Goal: Browse casually: Explore the website without a specific task or goal

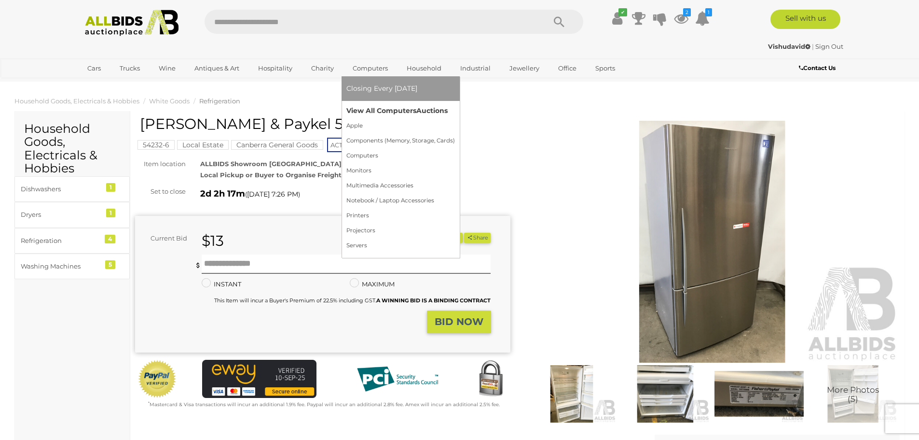
click at [357, 106] on link "View All Computers Auctions" at bounding box center [400, 110] width 109 height 15
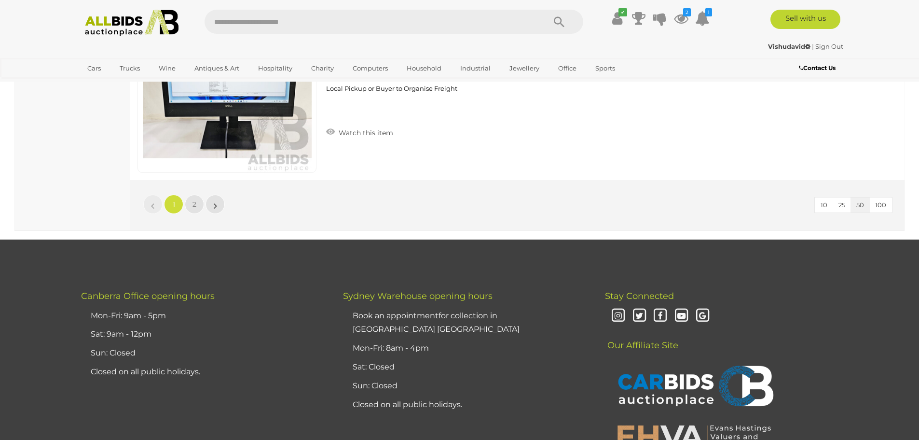
scroll to position [9394, 0]
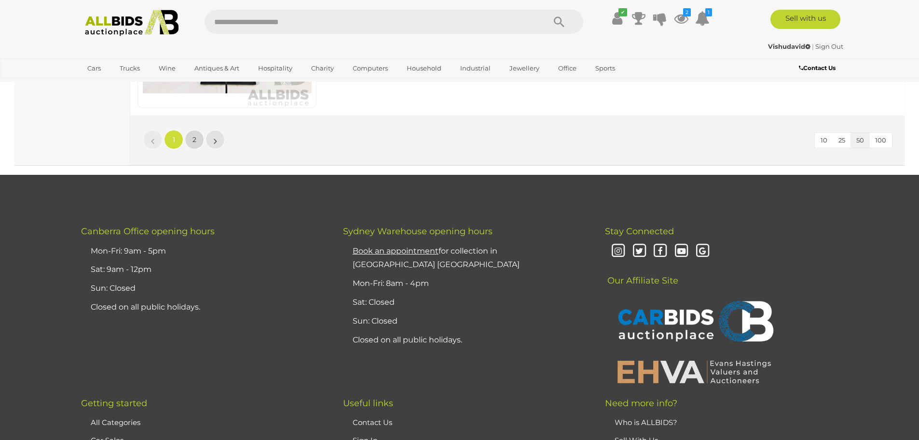
click at [196, 139] on span "2" at bounding box center [195, 139] width 4 height 9
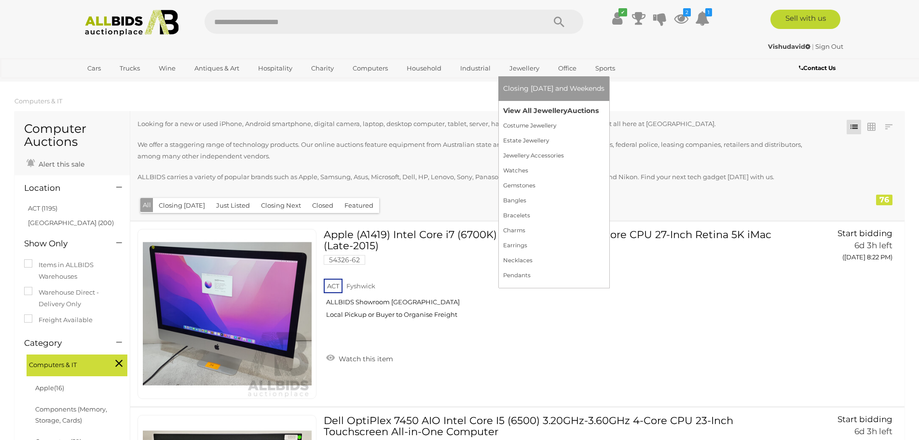
click at [527, 113] on link "View All Jewellery Auctions" at bounding box center [553, 110] width 101 height 15
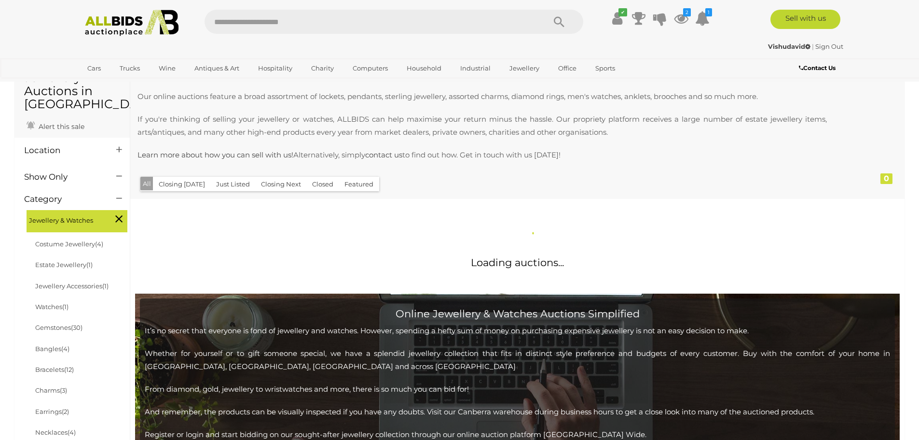
scroll to position [257, 0]
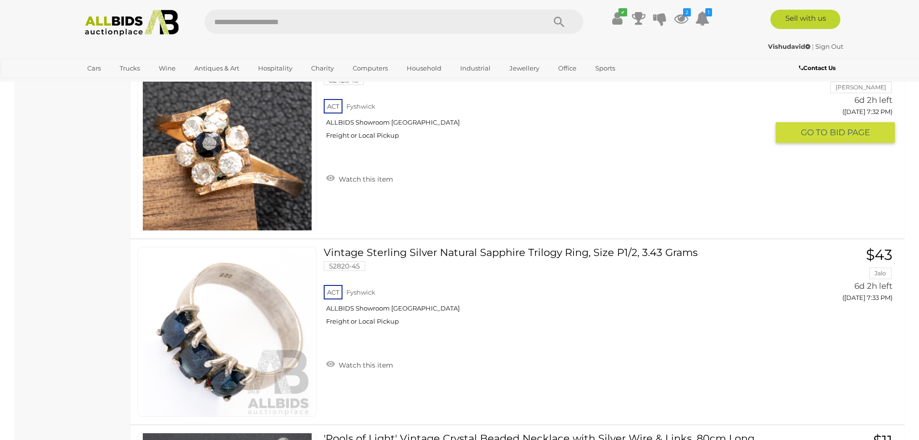
scroll to position [7528, 0]
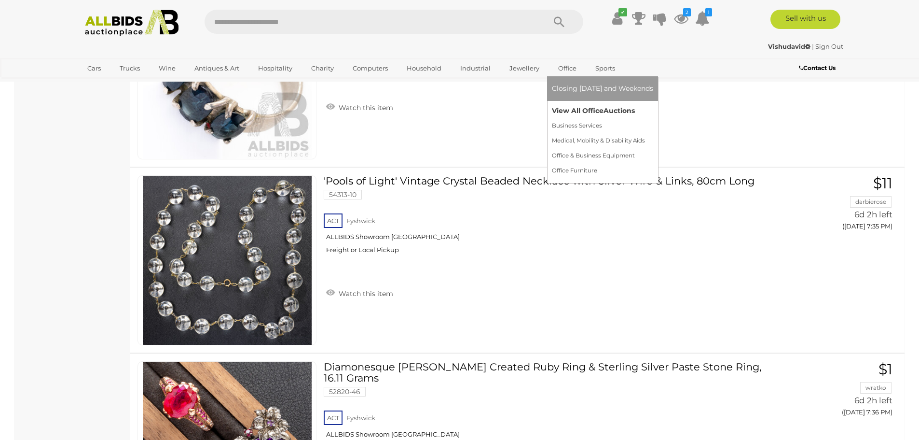
click at [565, 112] on link "View All Office Auctions" at bounding box center [602, 110] width 101 height 15
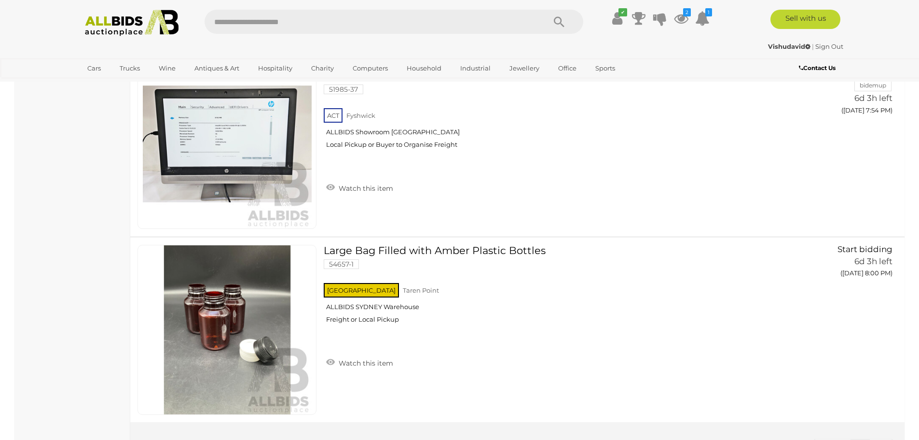
scroll to position [3760, 0]
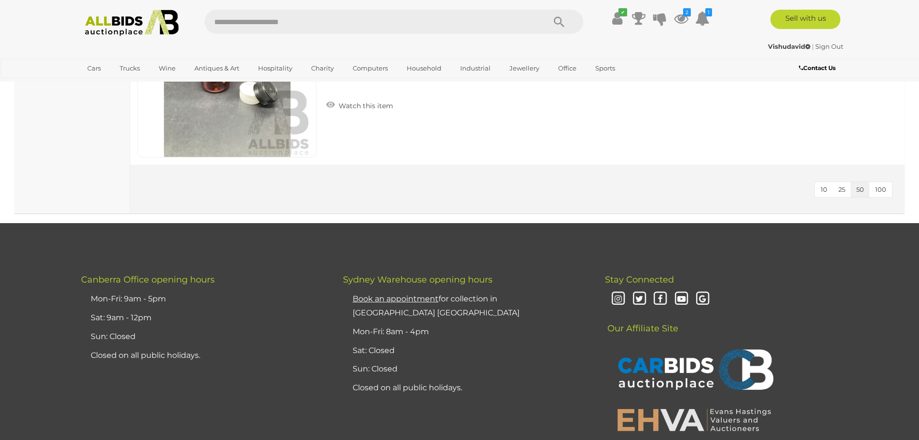
click at [879, 187] on span "100" at bounding box center [880, 189] width 11 height 8
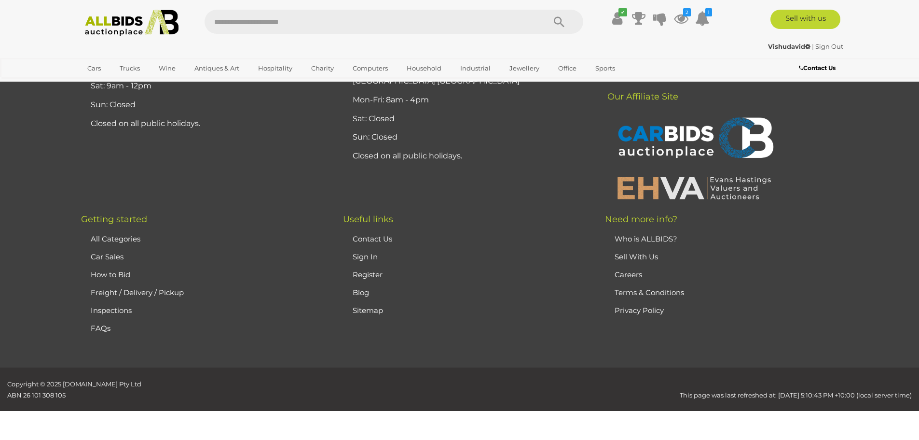
scroll to position [112, 0]
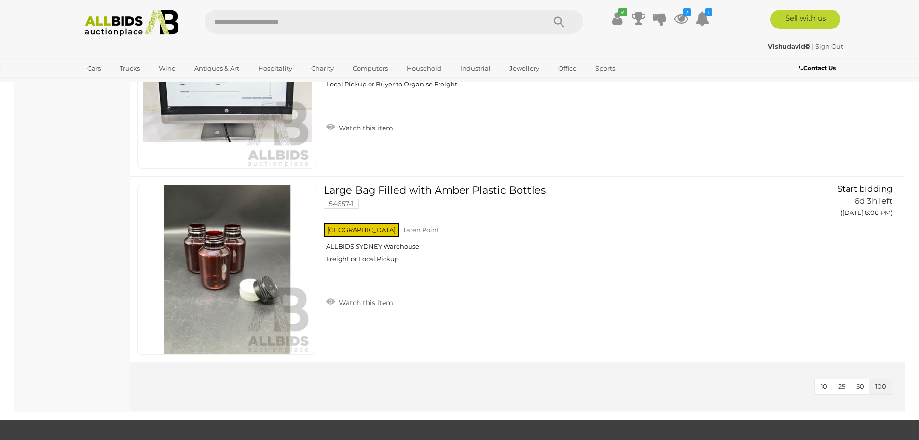
scroll to position [3558, 0]
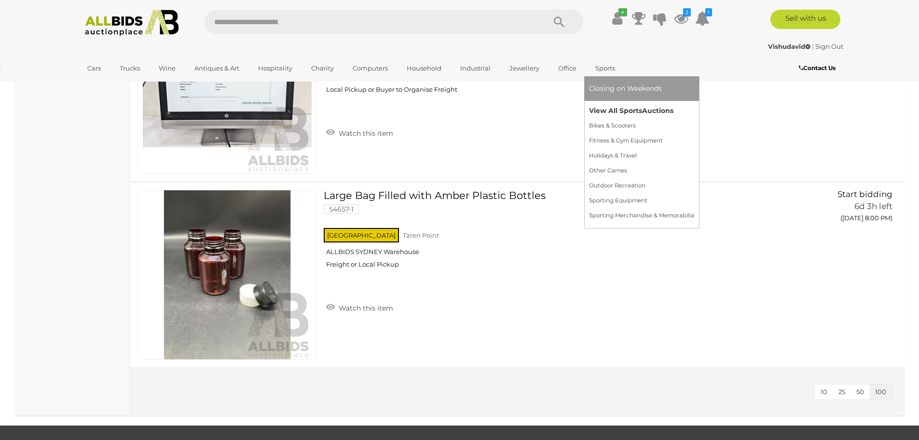
click at [608, 108] on link "View All Sports Auctions" at bounding box center [641, 110] width 105 height 15
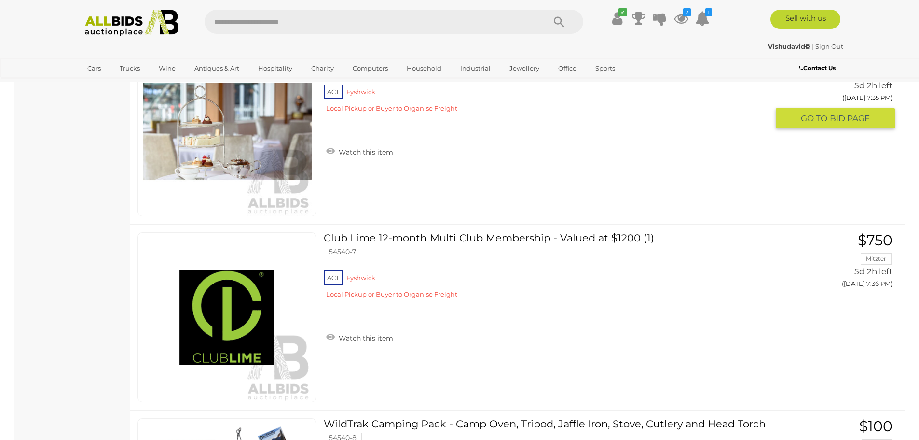
scroll to position [8236, 0]
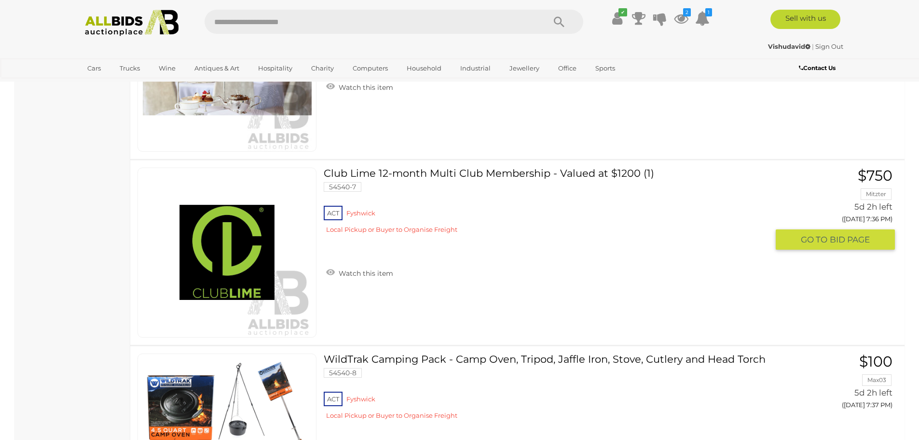
click at [619, 173] on link "Club Lime 12-month Multi Club Membership - Valued at $1200 (1) 54540-7 ACT [GEO…" at bounding box center [549, 203] width 437 height 73
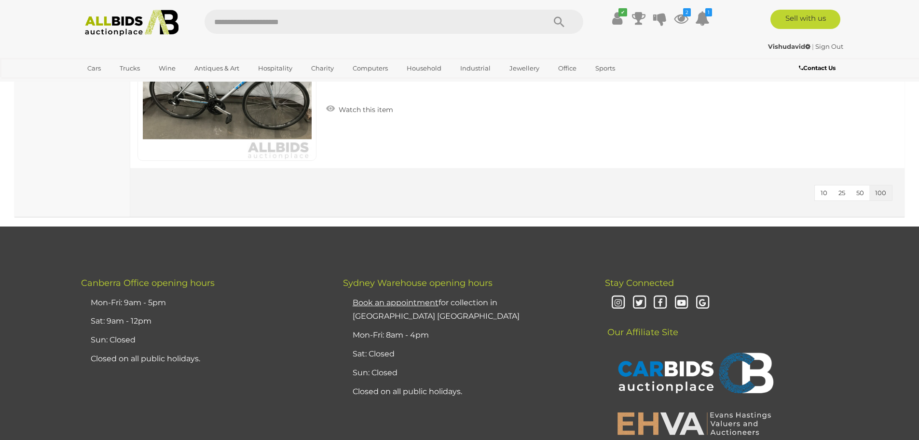
scroll to position [13364, 0]
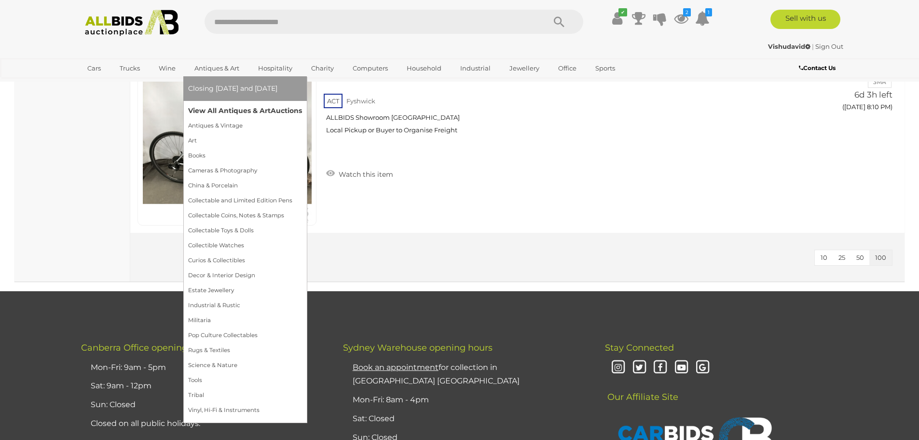
click at [206, 108] on link "View All Antiques & Art Auctions" at bounding box center [245, 110] width 114 height 15
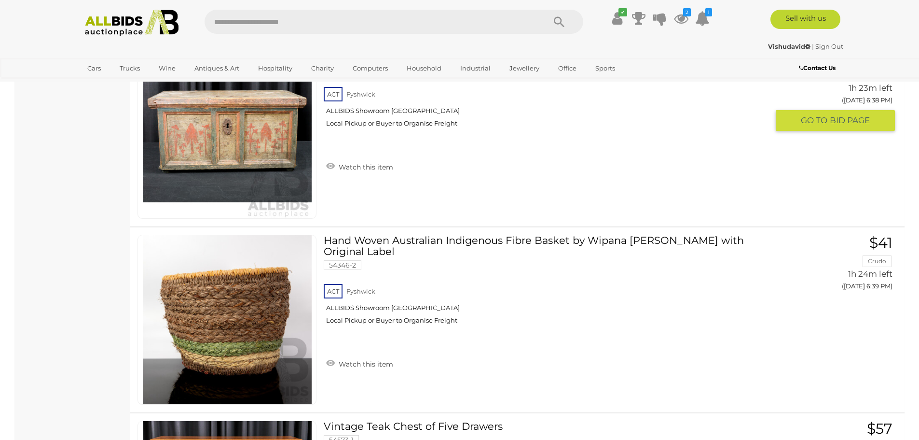
scroll to position [3281, 0]
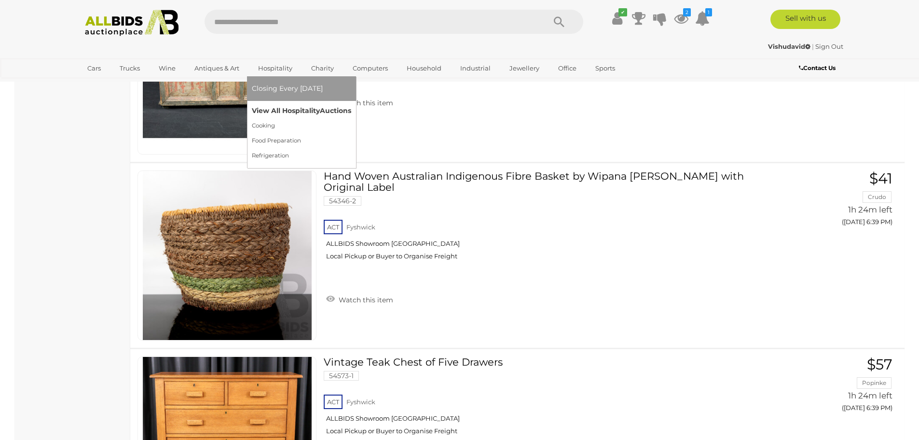
click at [270, 107] on link "View All Hospitality Auctions" at bounding box center [301, 110] width 99 height 15
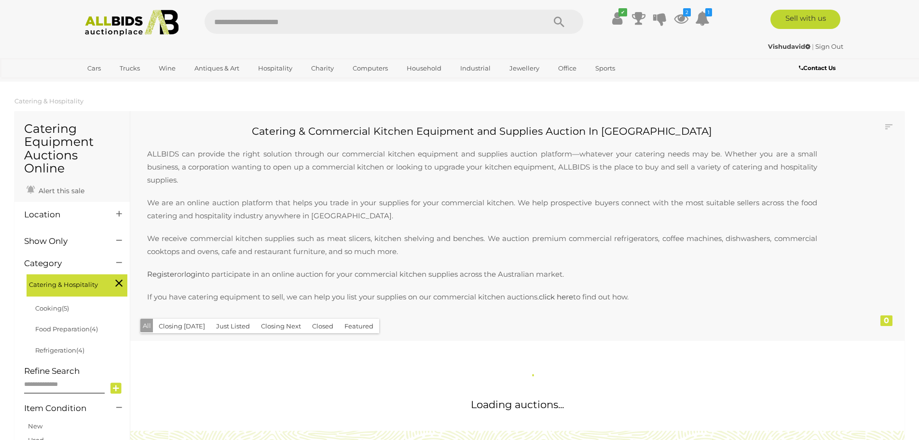
scroll to position [257, 0]
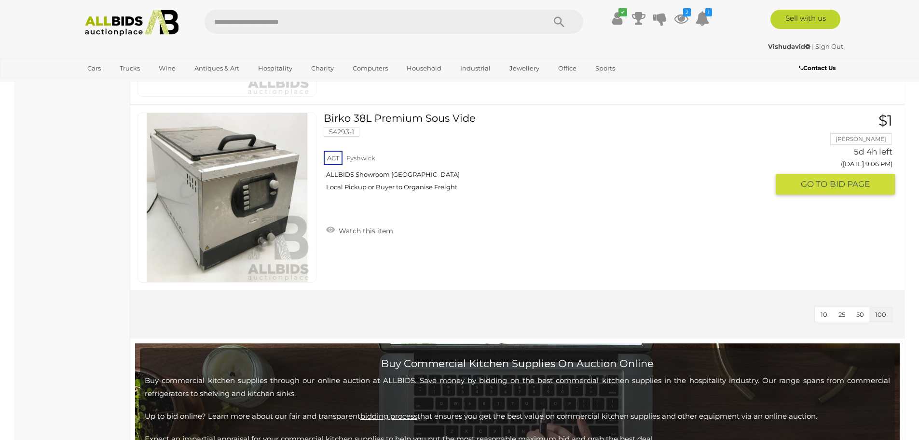
scroll to position [2409, 0]
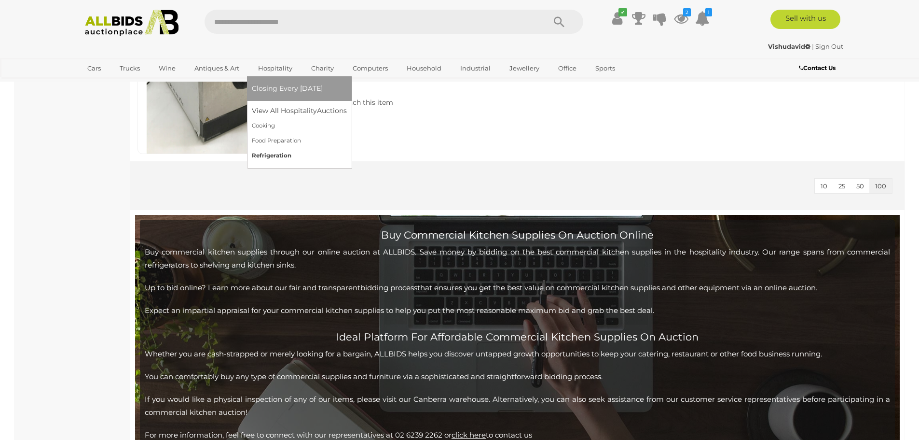
click at [274, 157] on link "Refrigeration" at bounding box center [299, 155] width 95 height 15
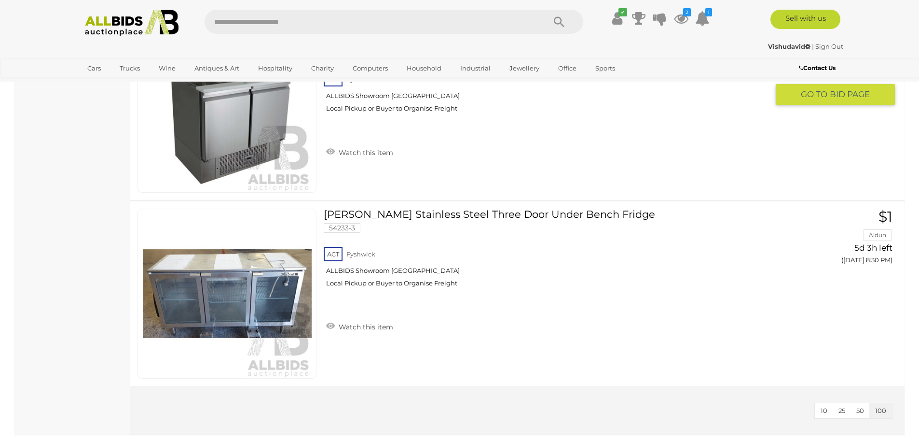
scroll to position [708, 0]
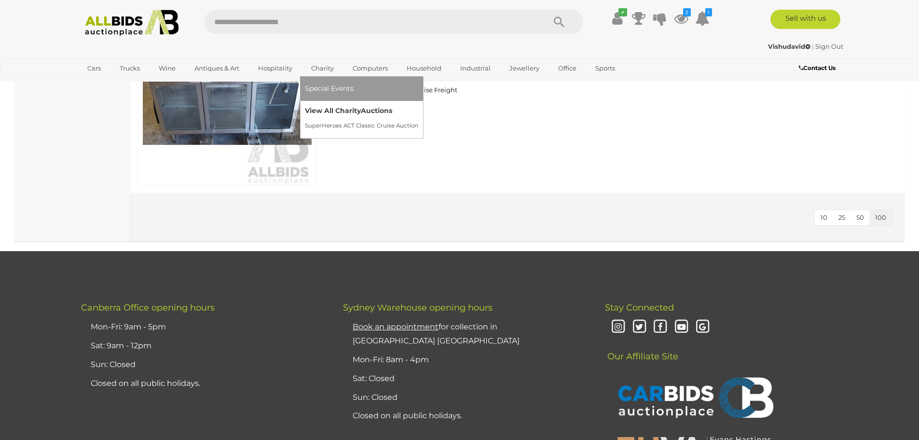
click at [326, 112] on link "View All Charity Auctions" at bounding box center [361, 110] width 113 height 15
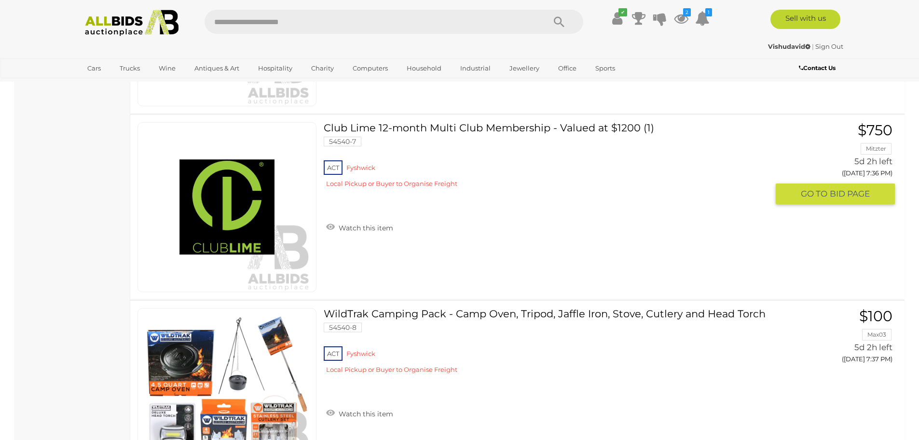
scroll to position [1297, 0]
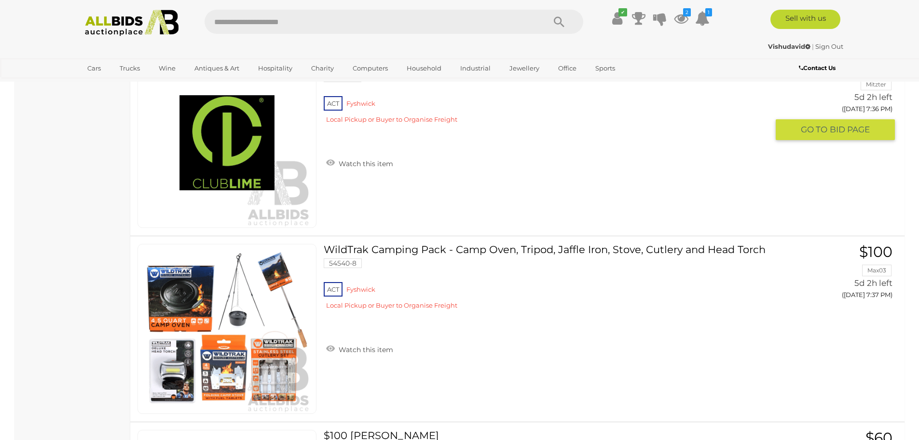
click at [370, 166] on link "Watch this item" at bounding box center [360, 162] width 72 height 14
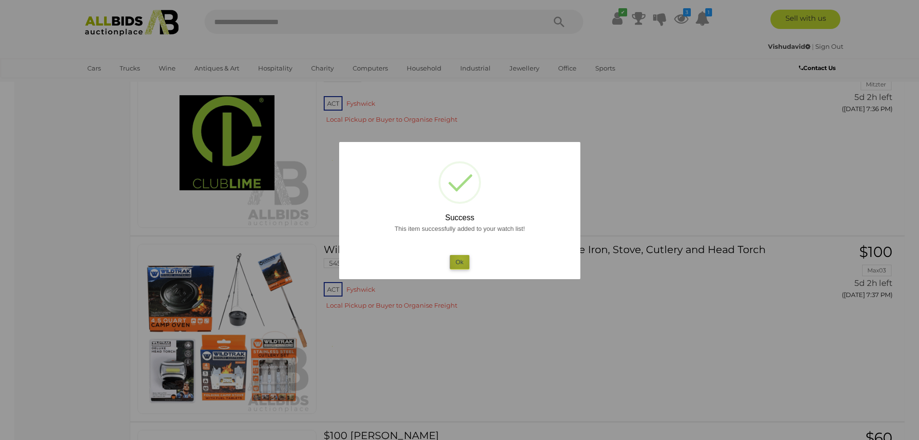
drag, startPoint x: 461, startPoint y: 259, endPoint x: 414, endPoint y: 231, distance: 54.5
click at [460, 258] on button "Ok" at bounding box center [460, 262] width 20 height 14
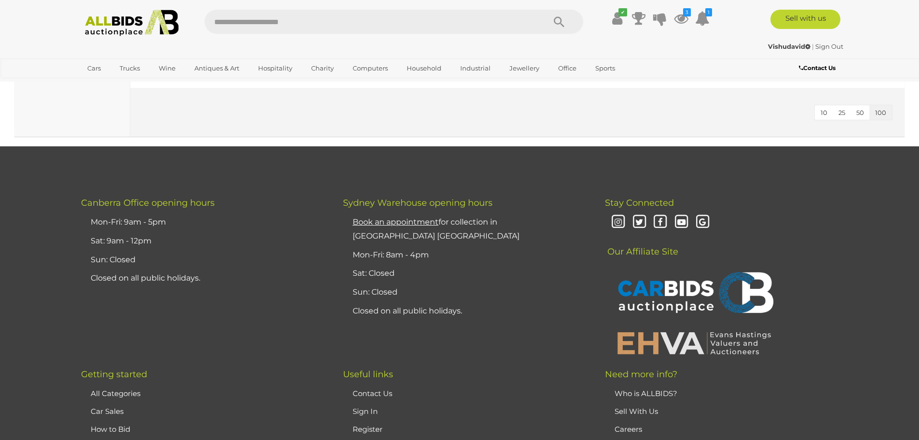
scroll to position [10326, 0]
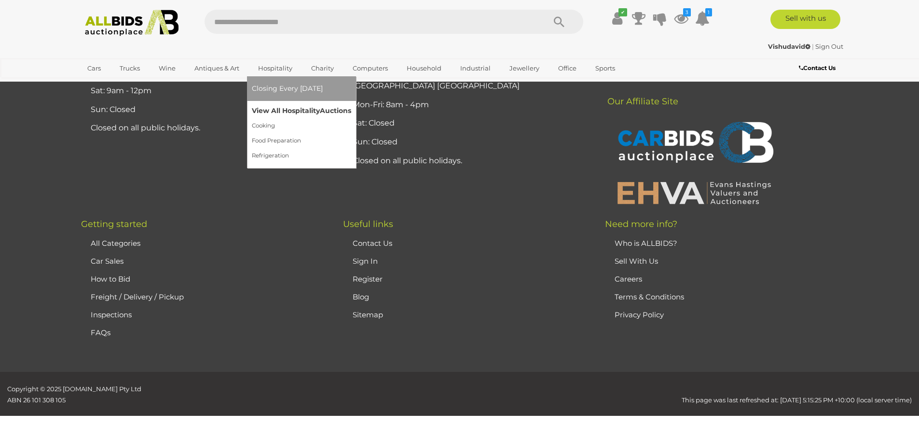
click at [279, 110] on link "View All Hospitality Auctions" at bounding box center [301, 110] width 99 height 15
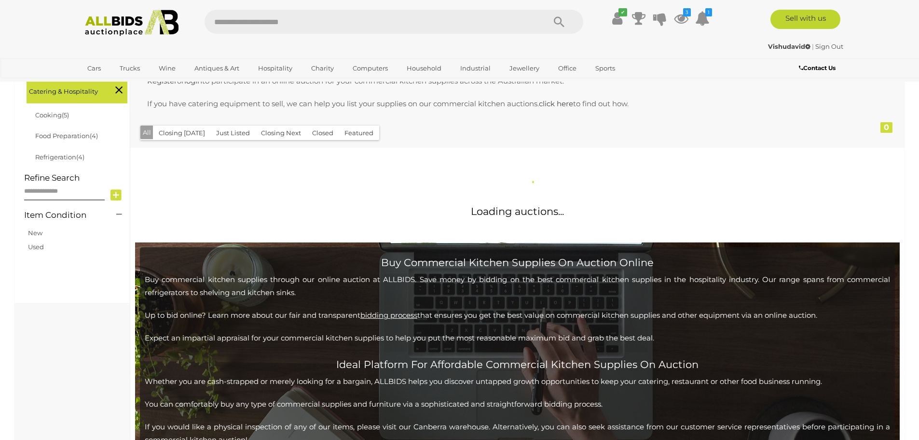
scroll to position [286, 0]
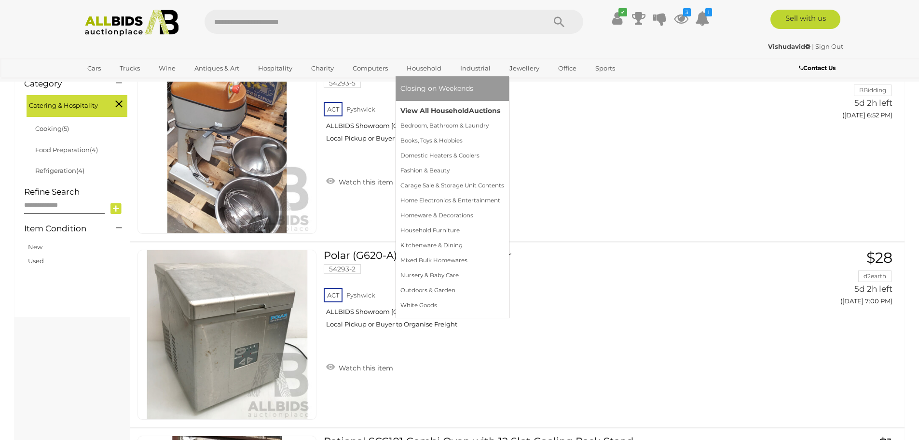
click at [412, 111] on link "View All Household Auctions" at bounding box center [453, 110] width 104 height 15
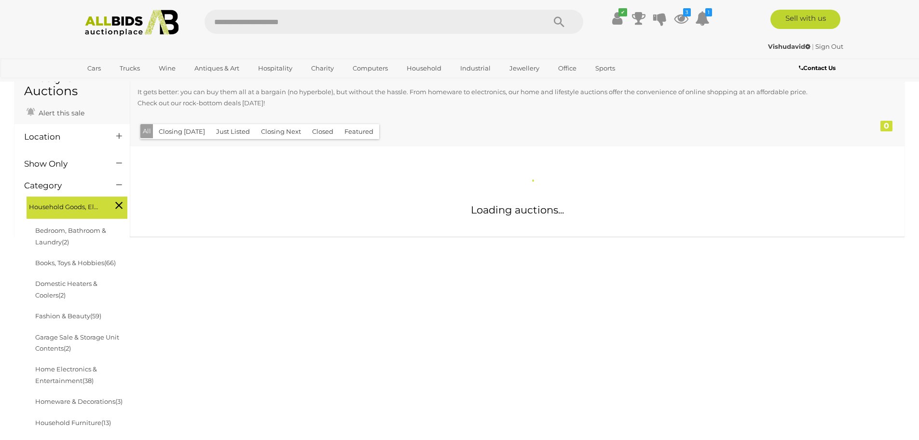
scroll to position [129, 0]
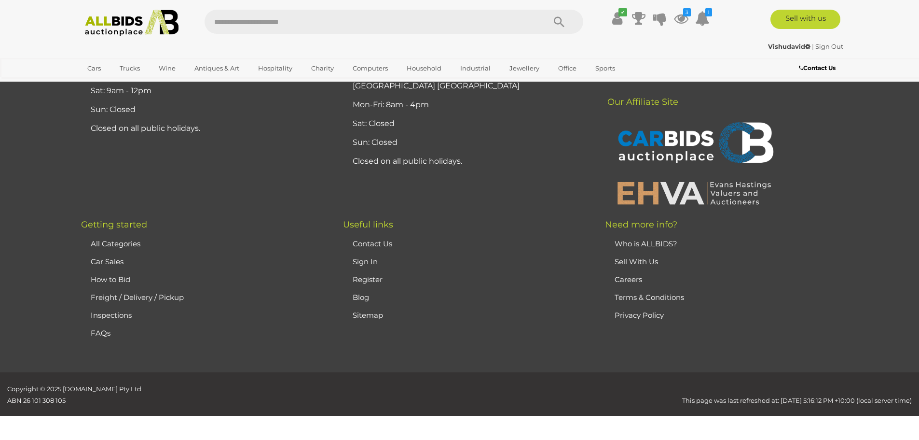
scroll to position [18594, 0]
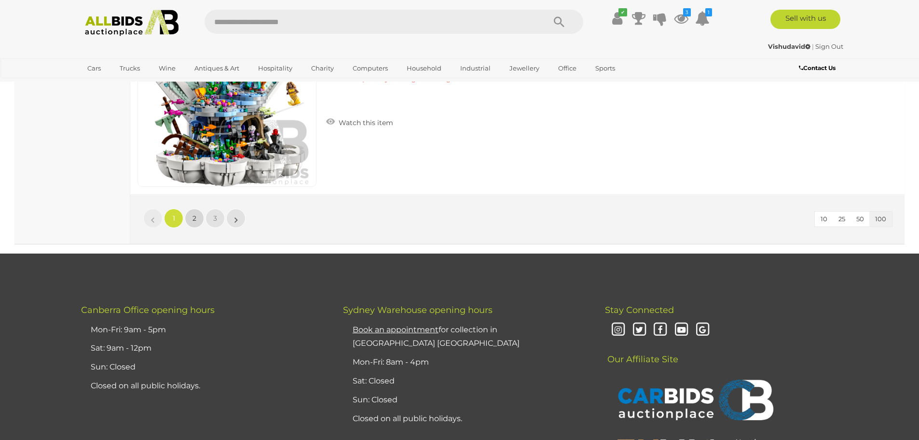
click at [193, 214] on span "2" at bounding box center [195, 218] width 4 height 9
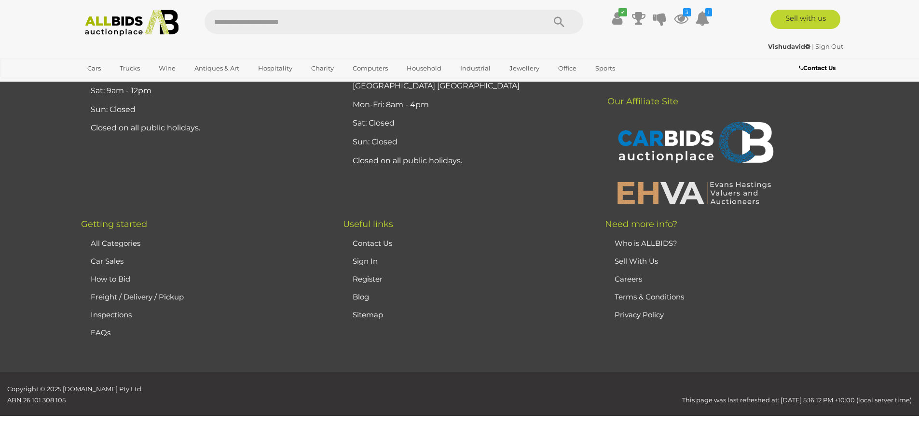
scroll to position [114, 0]
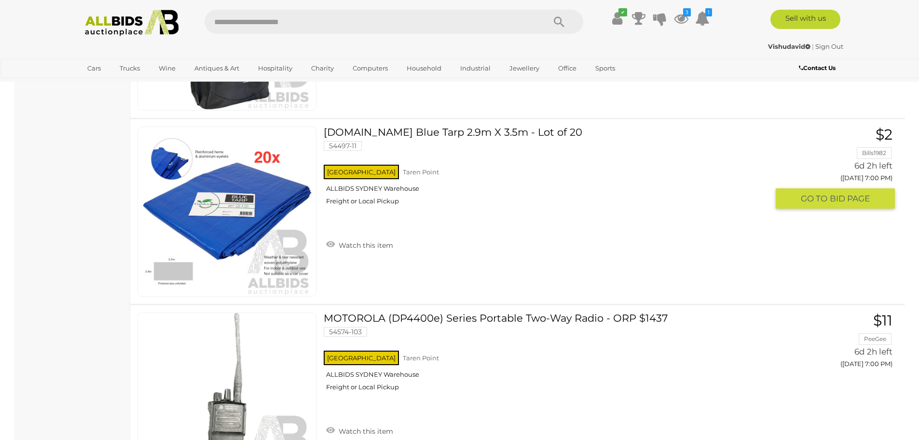
scroll to position [886, 0]
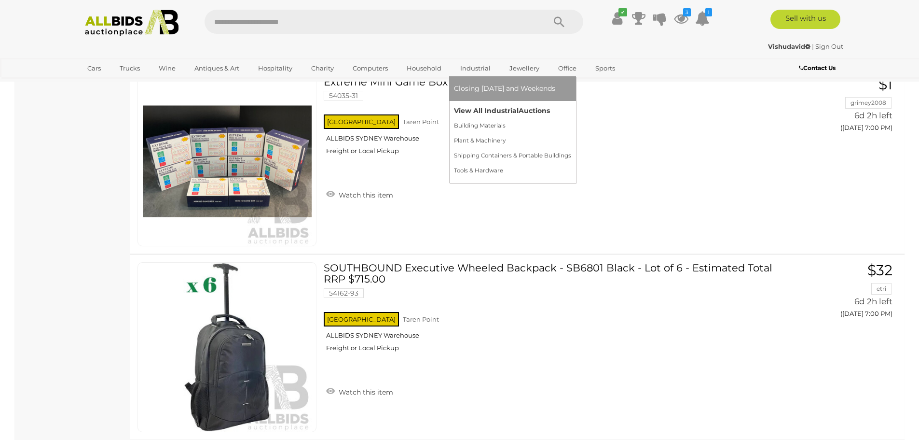
click at [485, 110] on link "View All Industrial Auctions" at bounding box center [512, 110] width 117 height 15
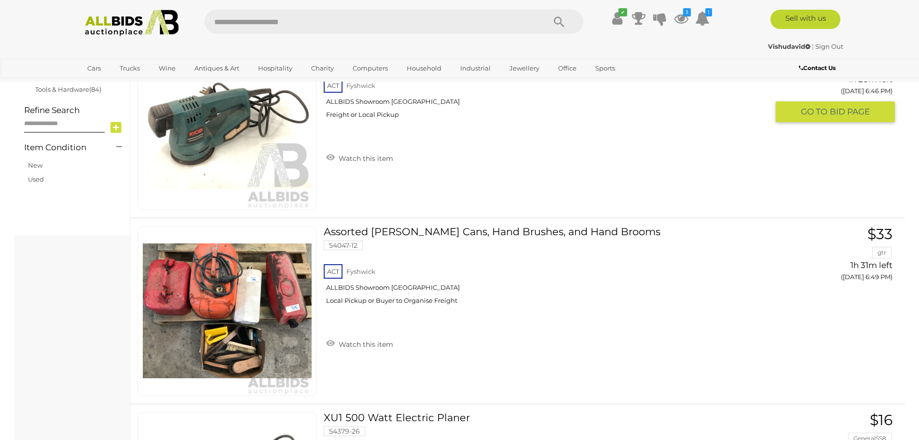
scroll to position [579, 0]
